Goal: Transaction & Acquisition: Purchase product/service

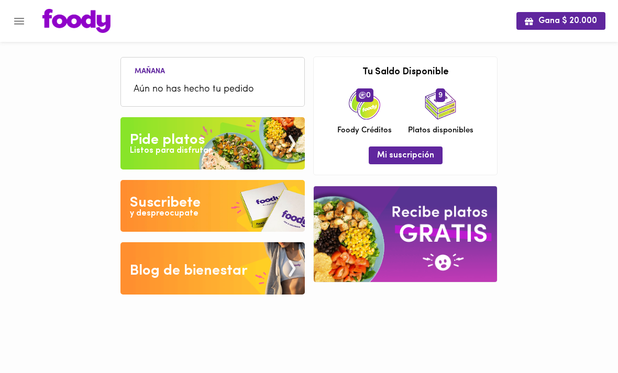
click at [152, 142] on div "Pide platos" at bounding box center [167, 140] width 75 height 21
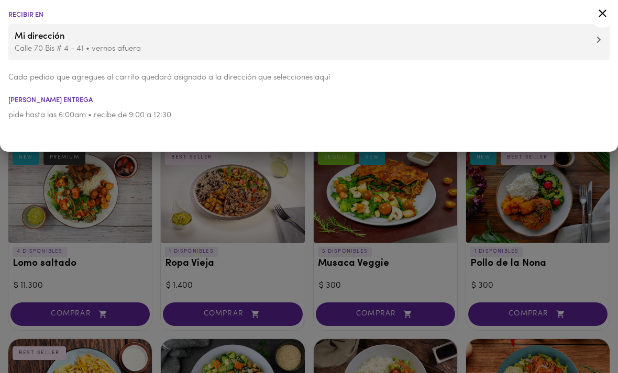
click at [578, 198] on div at bounding box center [309, 186] width 618 height 373
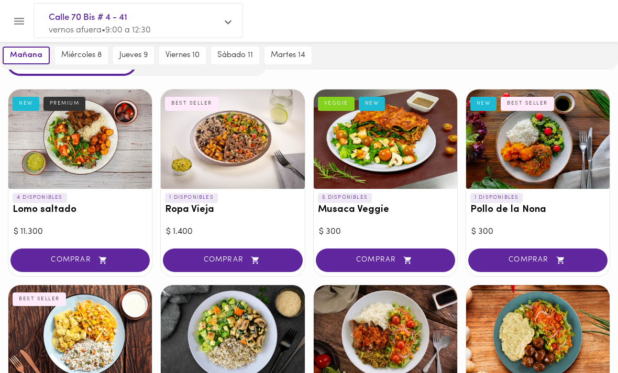
scroll to position [54, 0]
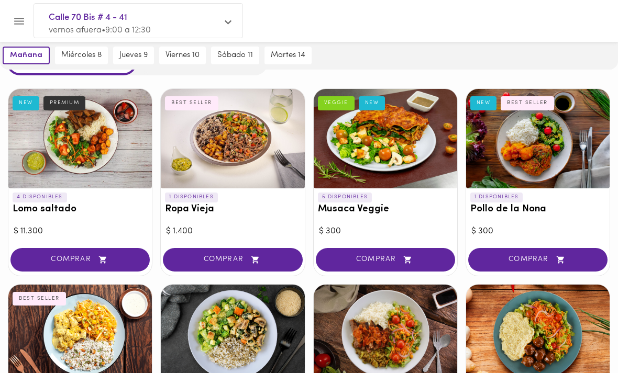
click at [573, 257] on span "COMPRAR" at bounding box center [537, 260] width 113 height 9
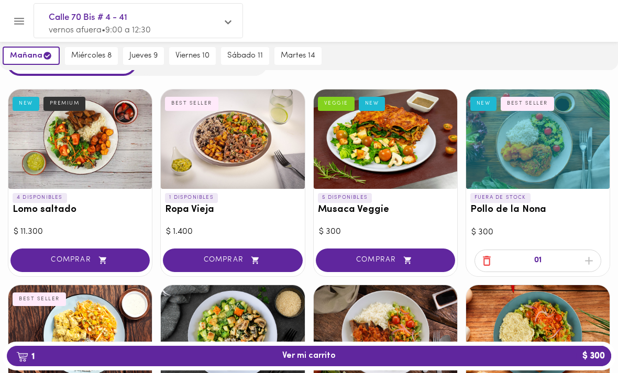
click at [86, 54] on span "miércoles 8" at bounding box center [91, 55] width 40 height 9
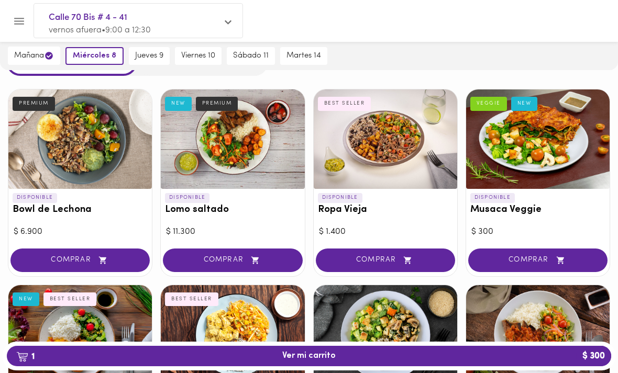
click at [360, 259] on span "COMPRAR" at bounding box center [385, 260] width 113 height 9
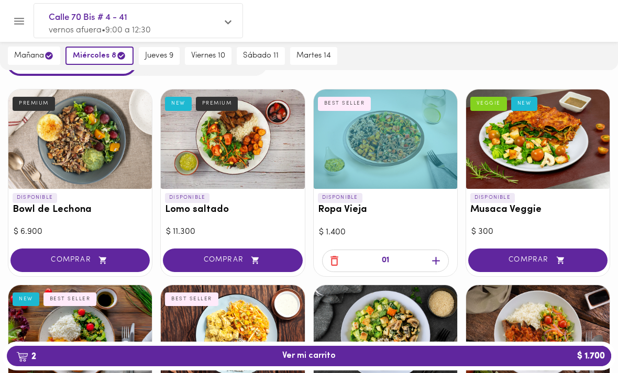
click at [163, 57] on span "jueves 9" at bounding box center [159, 55] width 28 height 9
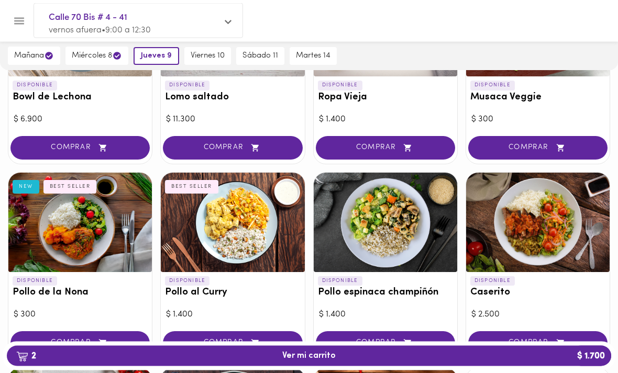
scroll to position [168, 0]
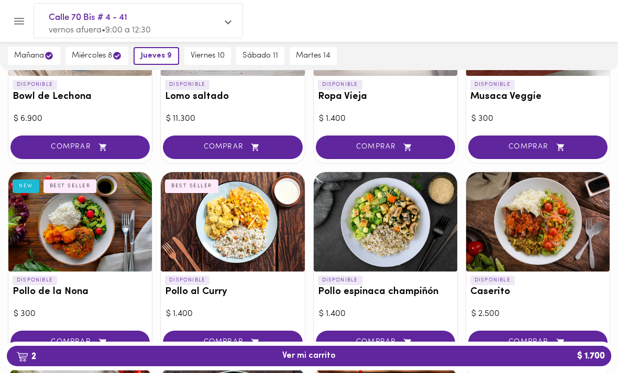
click at [208, 338] on span "COMPRAR" at bounding box center [232, 342] width 113 height 9
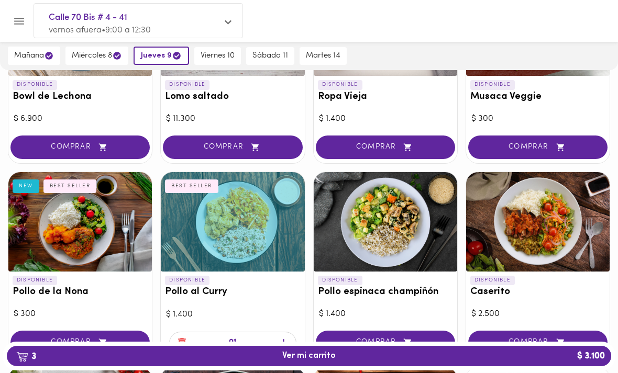
click at [196, 361] on span "3 Ver mi carrito $ 3.100" at bounding box center [309, 356] width 588 height 10
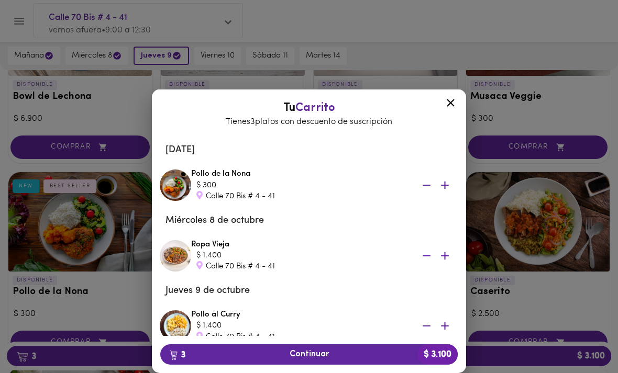
click at [228, 365] on button "3 Continuar $ 3.100" at bounding box center [308, 355] width 297 height 20
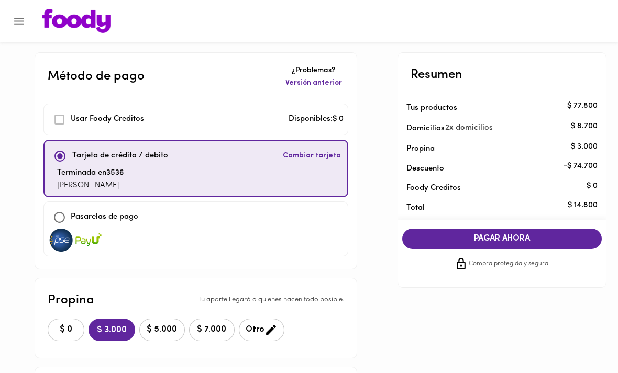
click at [74, 319] on button "$ 0" at bounding box center [66, 330] width 37 height 23
click at [575, 237] on span "PAGAR AHORA" at bounding box center [502, 239] width 179 height 10
